Goal: Task Accomplishment & Management: Use online tool/utility

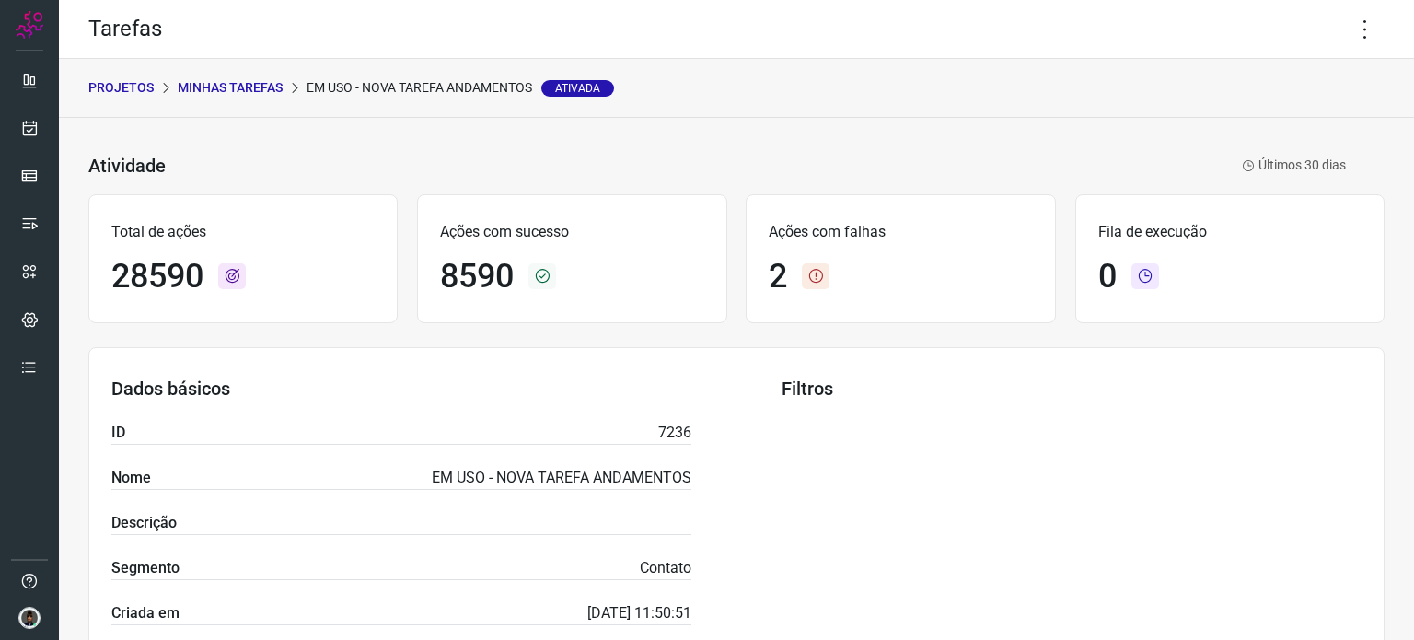
click at [9, 124] on div at bounding box center [29, 320] width 59 height 640
click at [29, 113] on link at bounding box center [29, 128] width 37 height 37
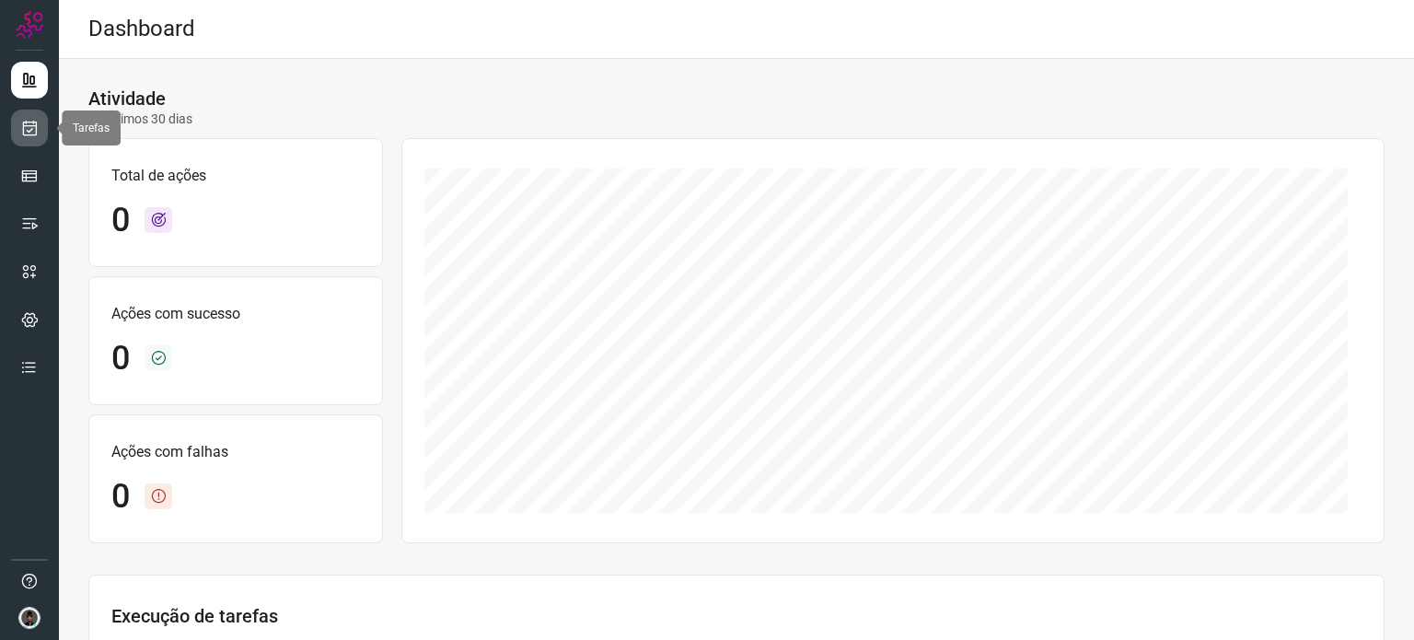
click at [31, 131] on icon at bounding box center [29, 128] width 19 height 18
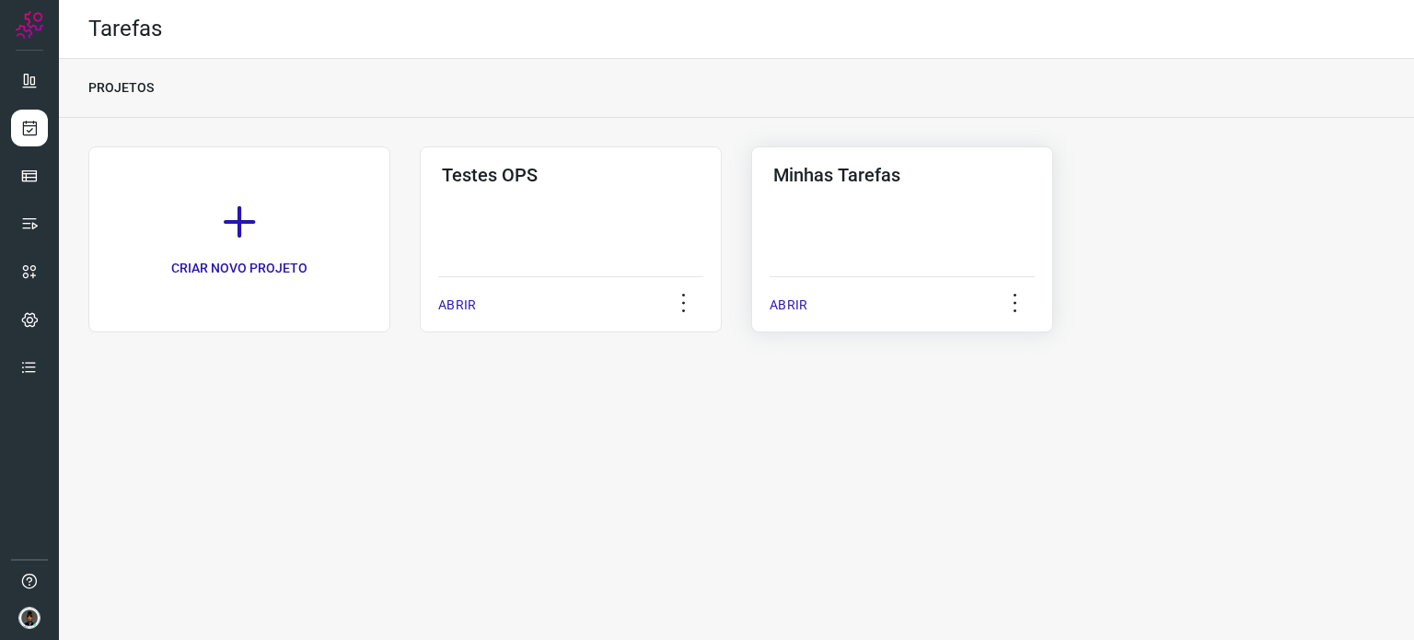
click at [1033, 214] on div "Minhas Tarefas ABRIR" at bounding box center [902, 239] width 302 height 186
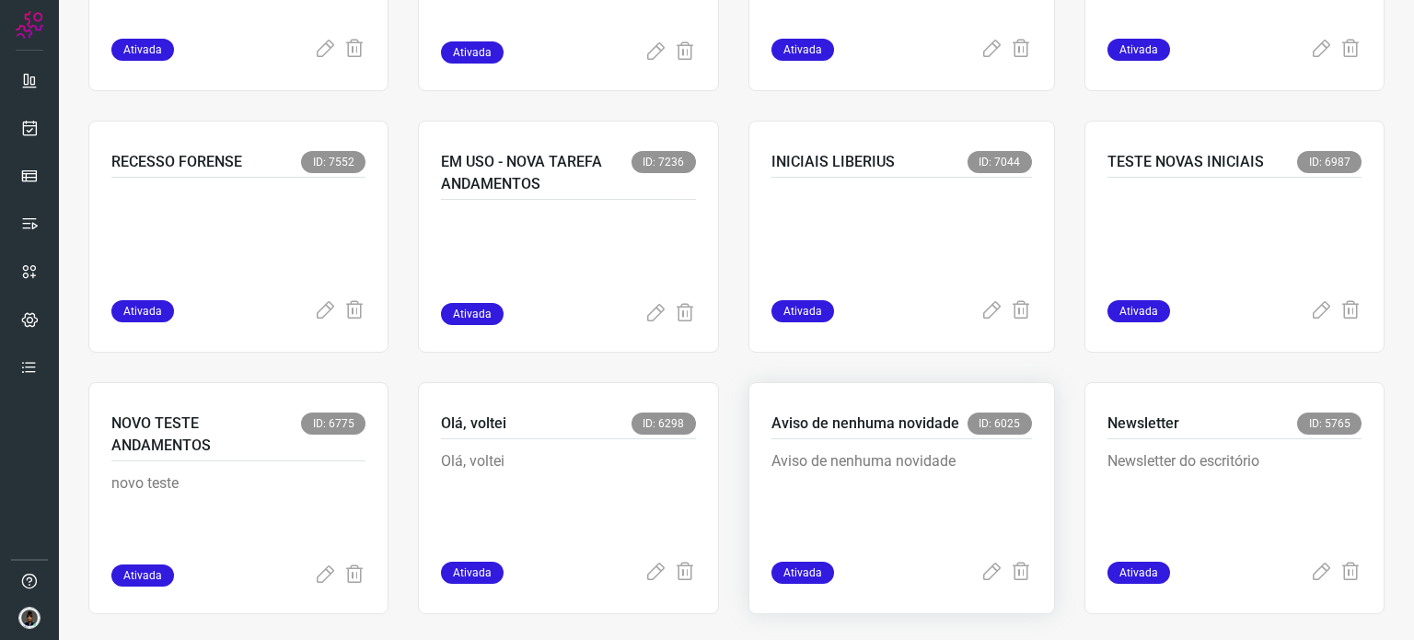
scroll to position [1028, 0]
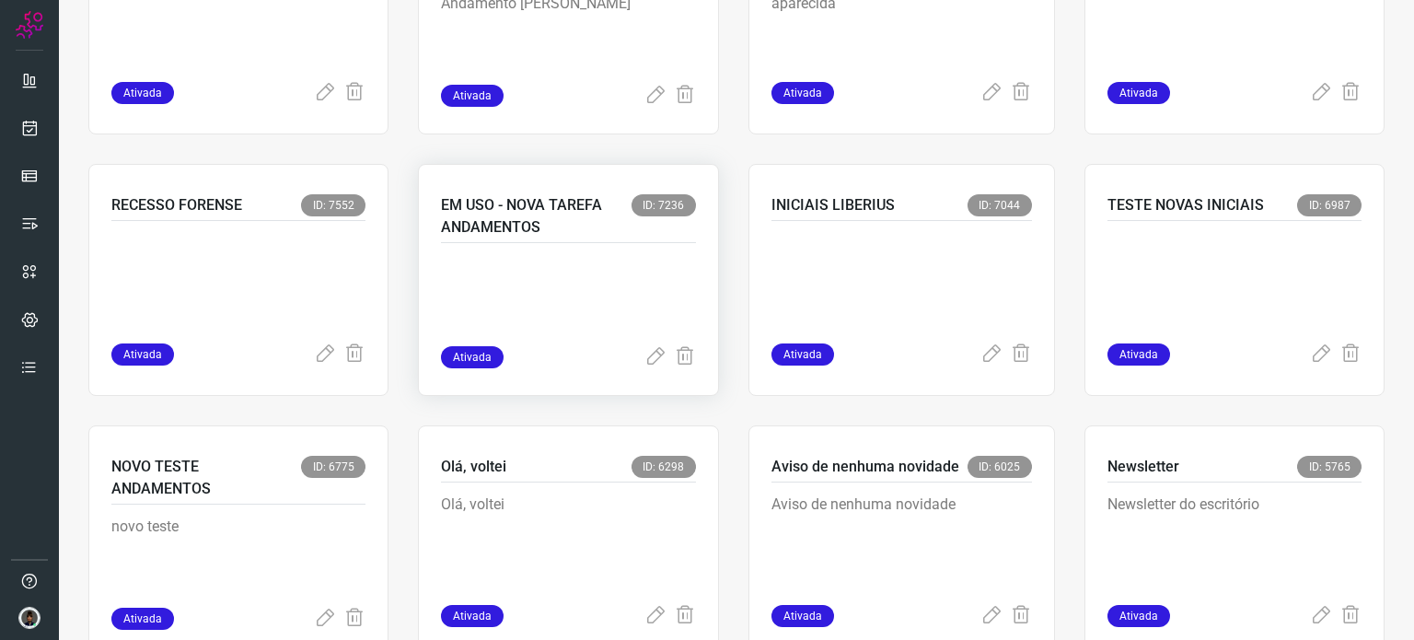
click at [579, 320] on p at bounding box center [568, 300] width 254 height 92
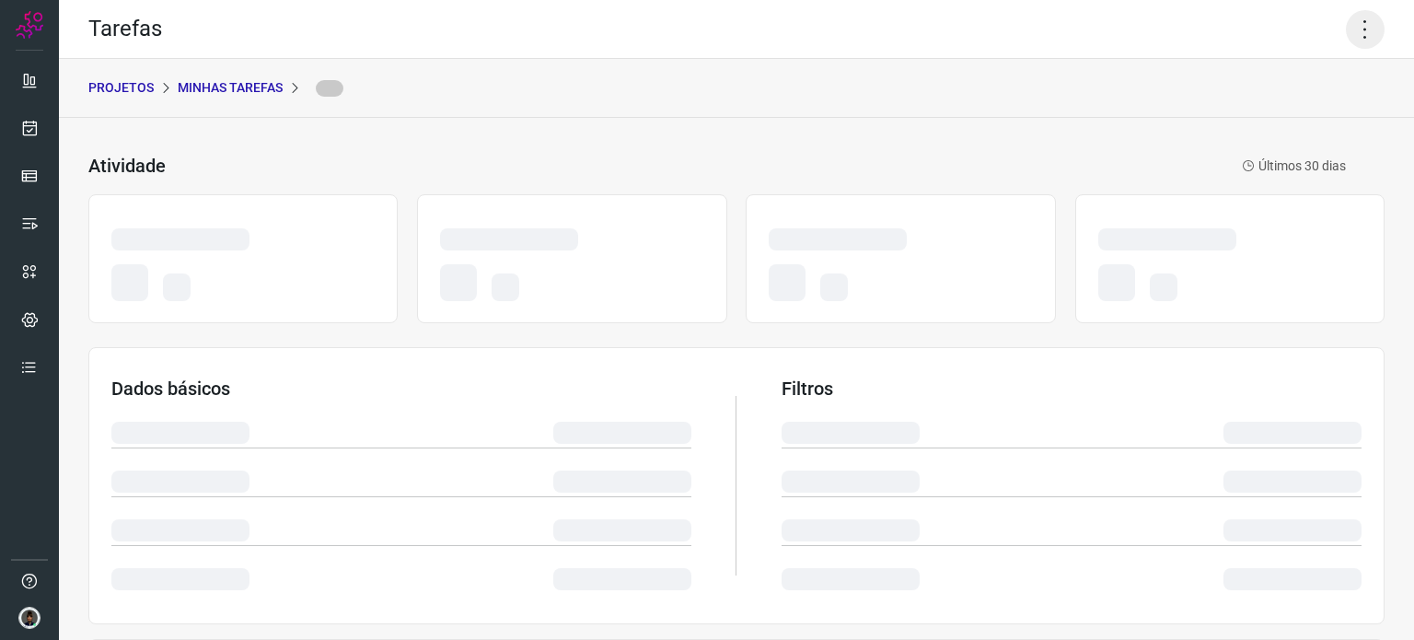
click at [1351, 32] on icon at bounding box center [1365, 29] width 39 height 39
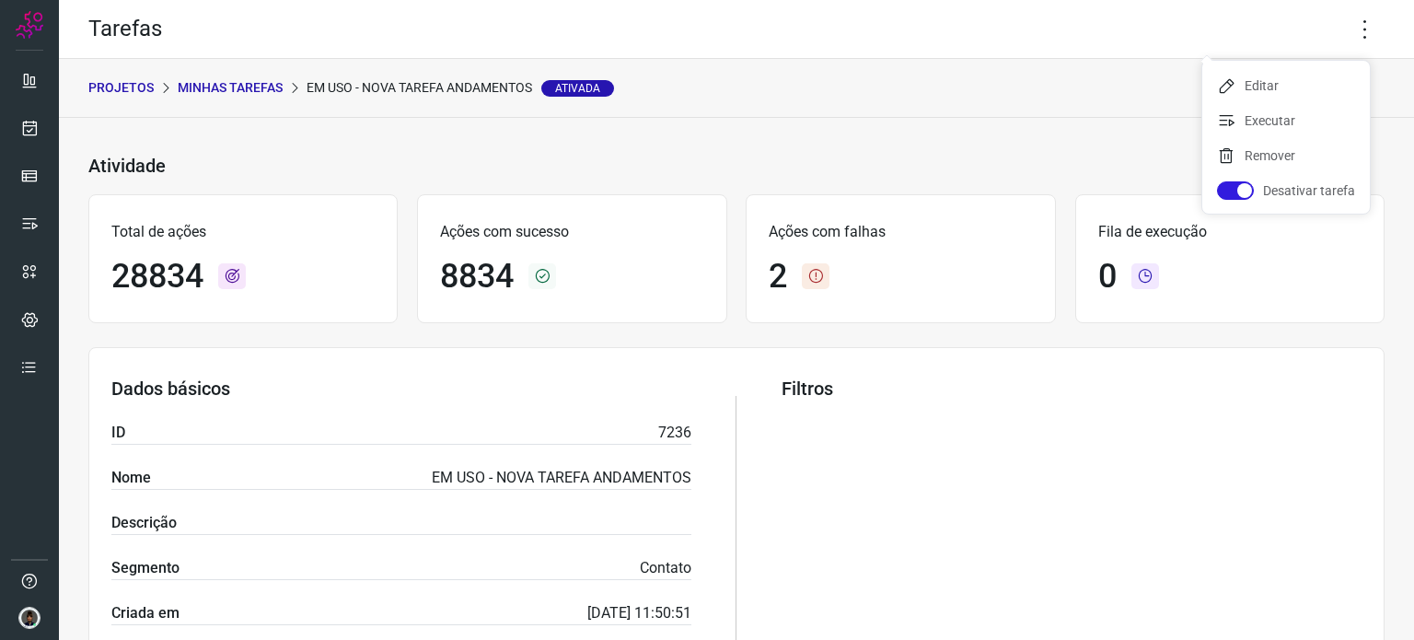
click at [1357, 21] on icon at bounding box center [1365, 29] width 39 height 39
click at [1280, 118] on li "Executar" at bounding box center [1286, 120] width 168 height 29
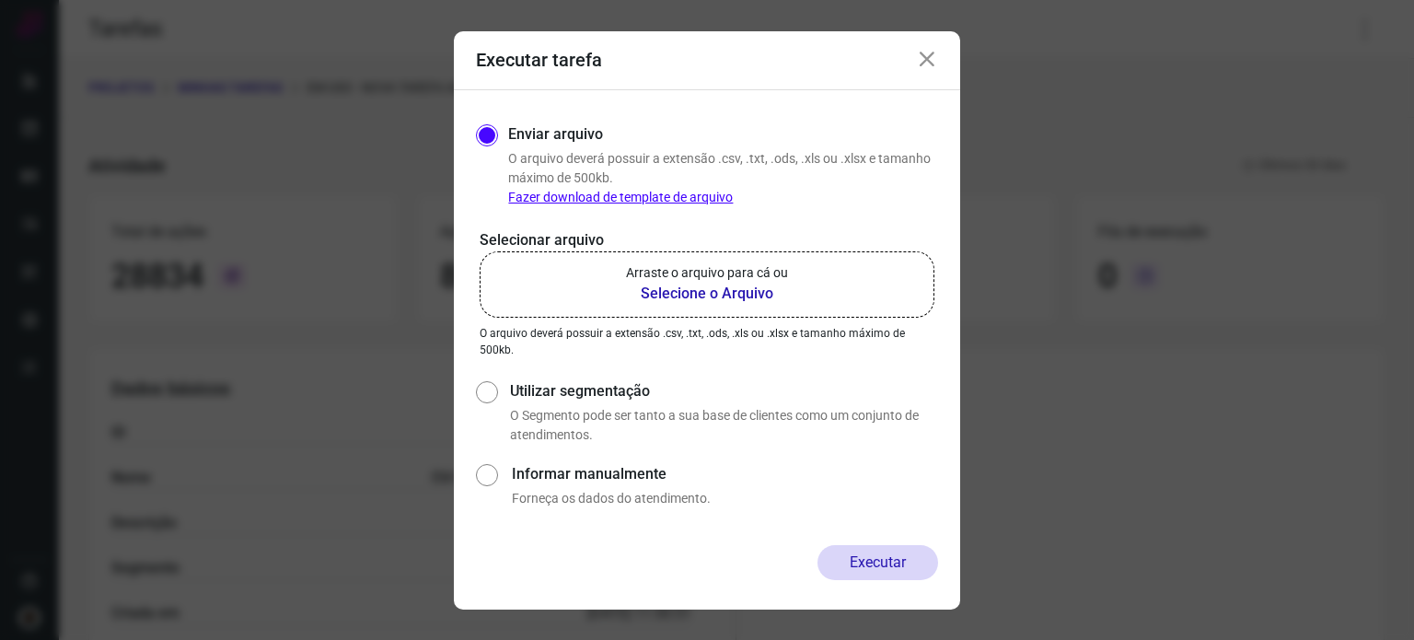
click at [712, 286] on b "Selecione o Arquivo" at bounding box center [707, 294] width 162 height 22
click at [0, 0] on input "Arraste o arquivo para cá ou Selecione o Arquivo" at bounding box center [0, 0] width 0 height 0
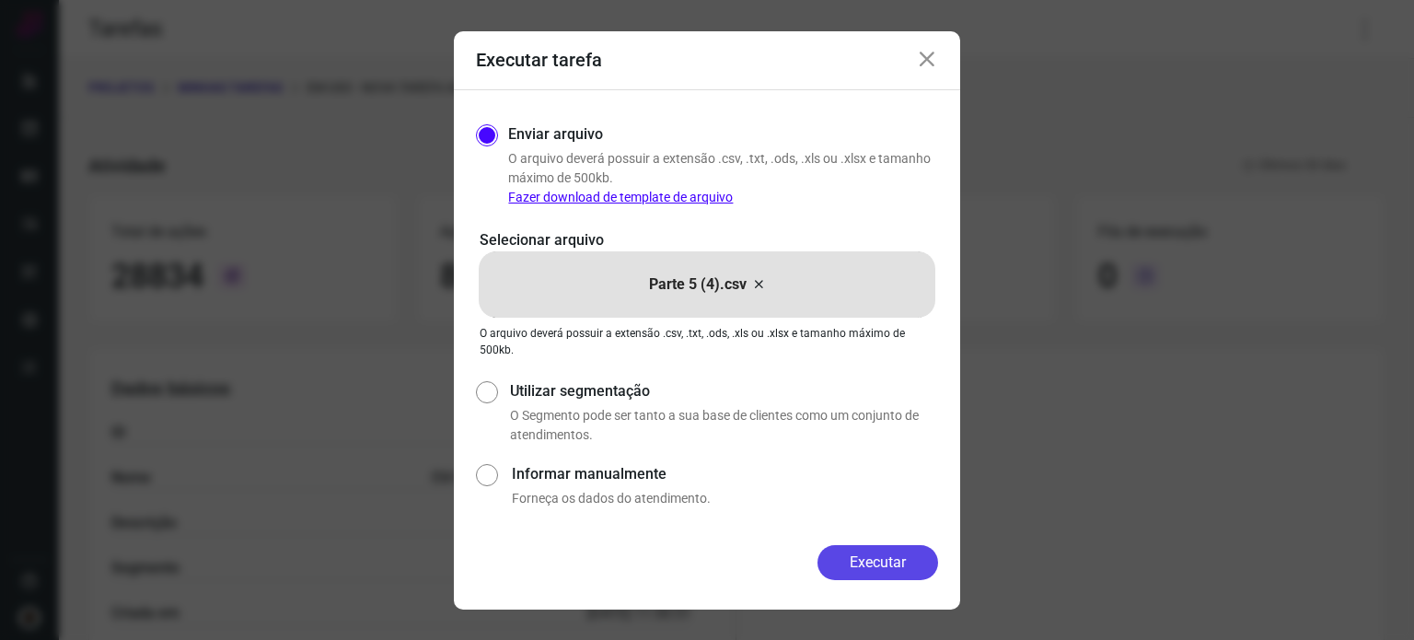
click at [891, 566] on button "Executar" at bounding box center [877, 562] width 121 height 35
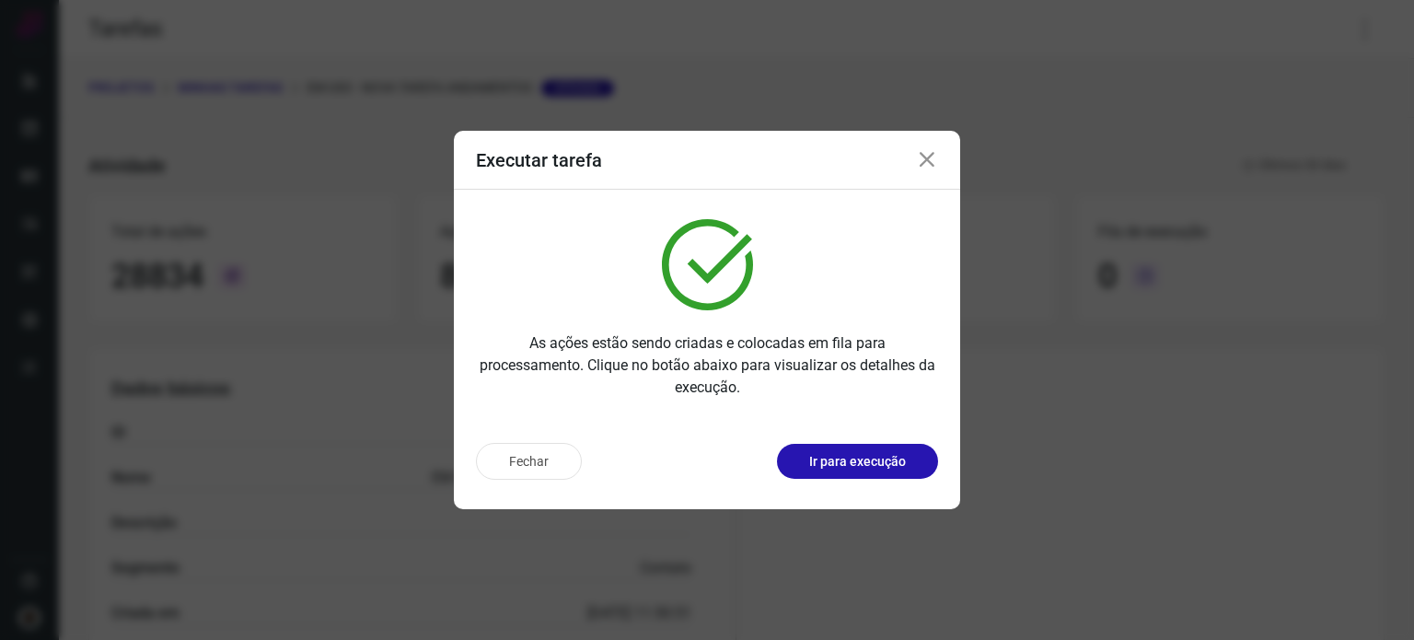
click at [1405, 399] on div "Executar tarefa As ações estão sendo criadas e colocadas em fila para processam…" at bounding box center [707, 320] width 1414 height 640
